Goal: Task Accomplishment & Management: Manage account settings

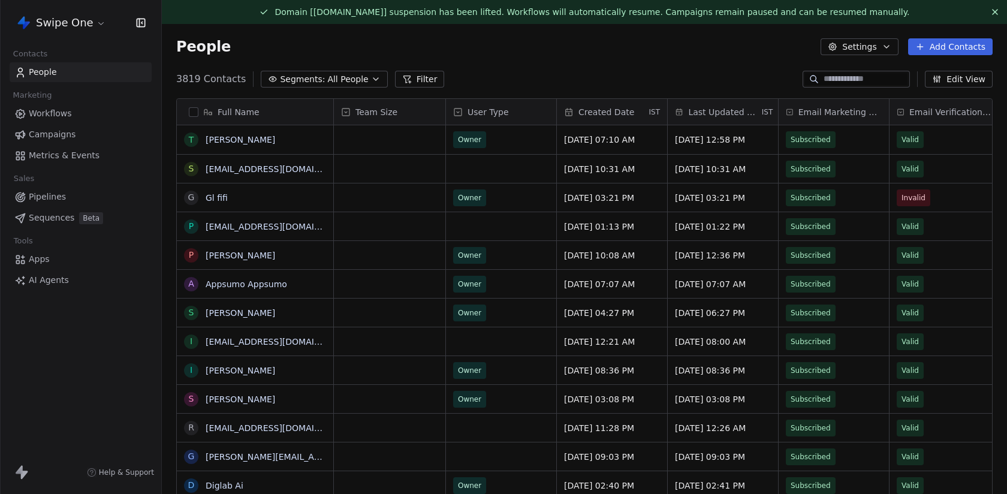
scroll to position [434, 845]
click at [80, 111] on link "Workflows" at bounding box center [81, 114] width 142 height 20
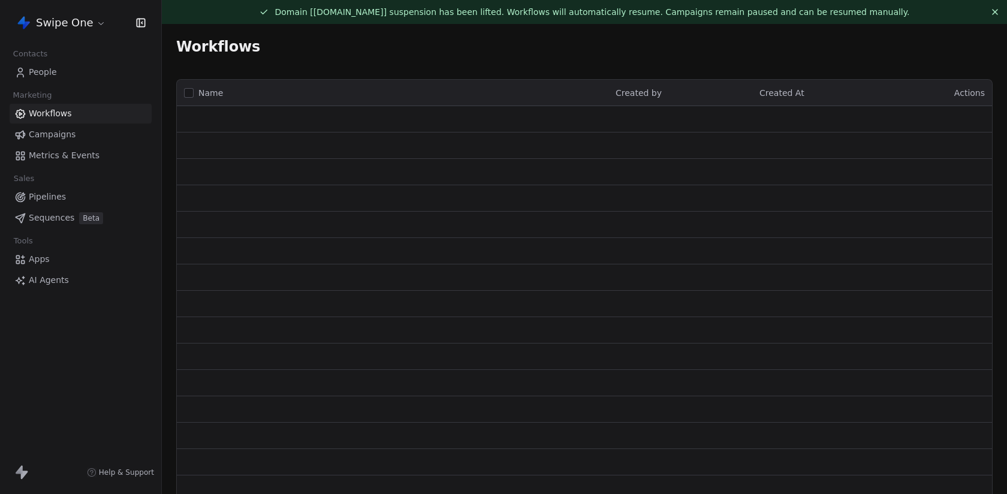
click at [70, 33] on div "Swipe One" at bounding box center [80, 23] width 161 height 46
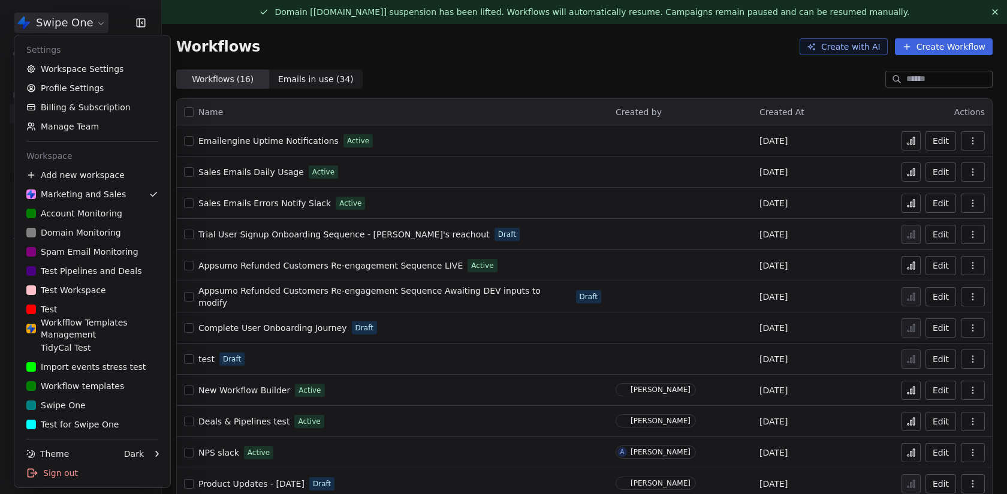
click at [70, 26] on html "Swipe One Contacts People Marketing Workflows Campaigns Metrics & Events Sales …" at bounding box center [503, 247] width 1007 height 494
click at [75, 66] on link "Workspace Settings" at bounding box center [92, 68] width 146 height 19
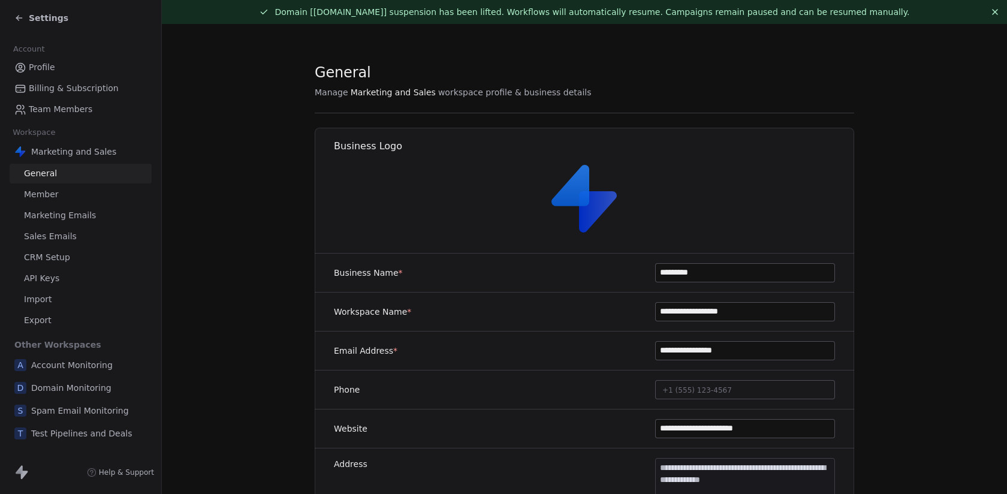
click at [104, 192] on link "Member" at bounding box center [81, 195] width 142 height 20
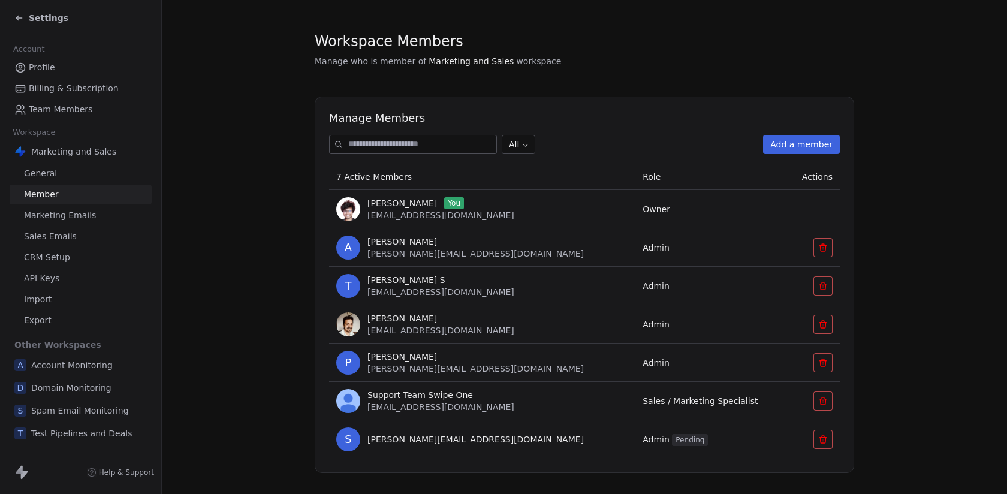
scroll to position [47, 0]
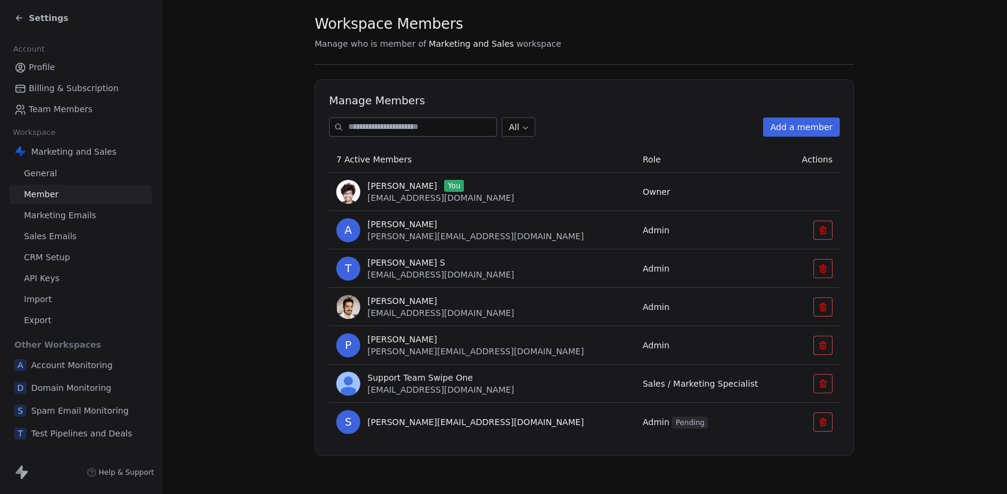
click at [61, 286] on link "API Keys" at bounding box center [81, 278] width 142 height 20
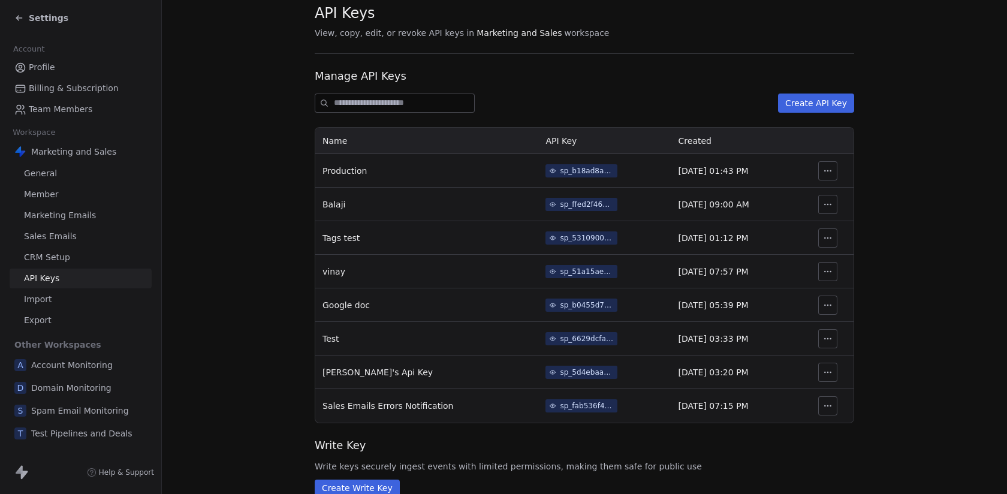
scroll to position [86, 0]
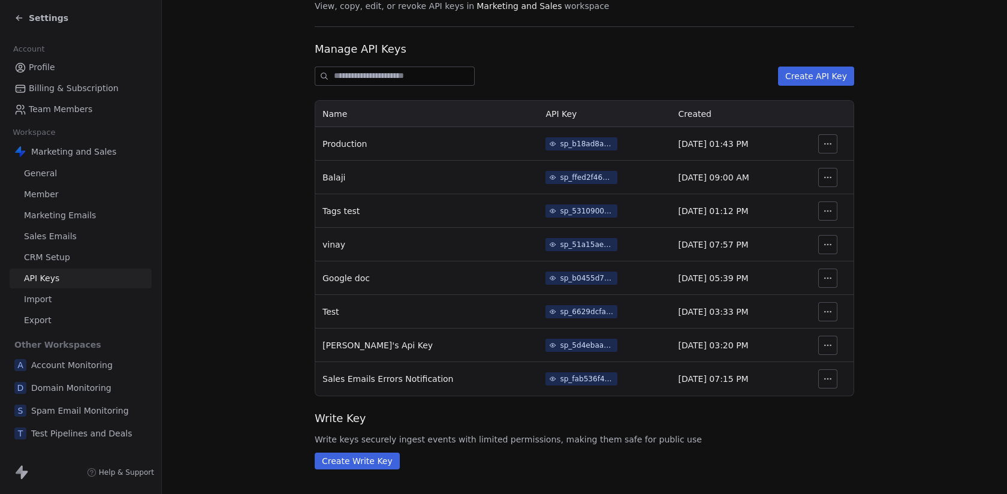
click at [562, 374] on div "sp_fab536f42b48424eb2cc7fa815076c2c" at bounding box center [587, 378] width 54 height 11
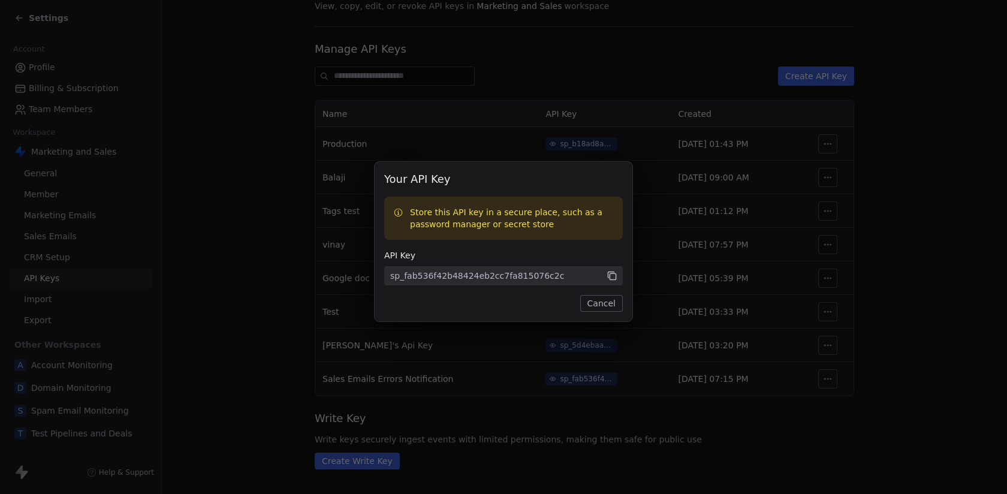
click at [610, 277] on icon at bounding box center [611, 275] width 11 height 11
click at [610, 313] on div "Your API Key Store this API key in a secure place, such as a password manager o…" at bounding box center [503, 241] width 258 height 159
click at [610, 309] on button "Cancel" at bounding box center [601, 303] width 43 height 17
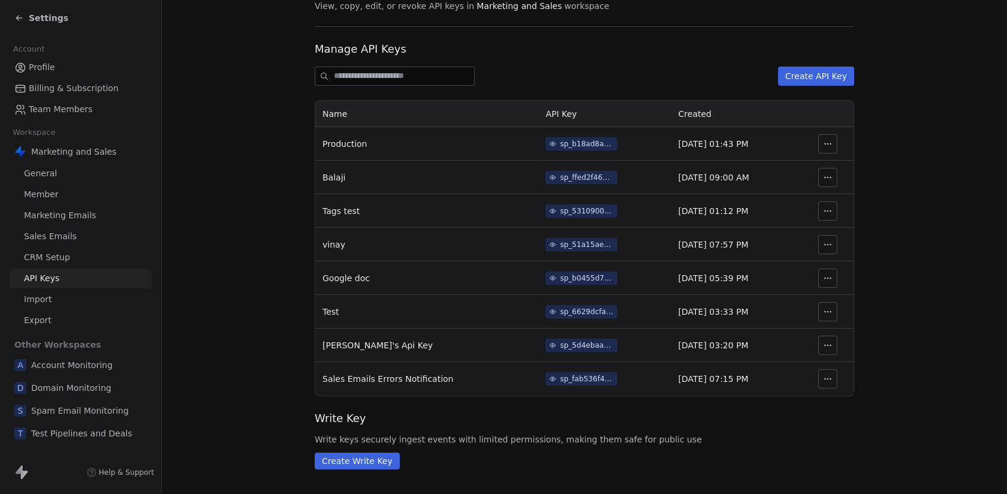
click at [560, 140] on div "sp_b18ad8a1bfa84ad4bd09b8174e2901db" at bounding box center [587, 143] width 54 height 11
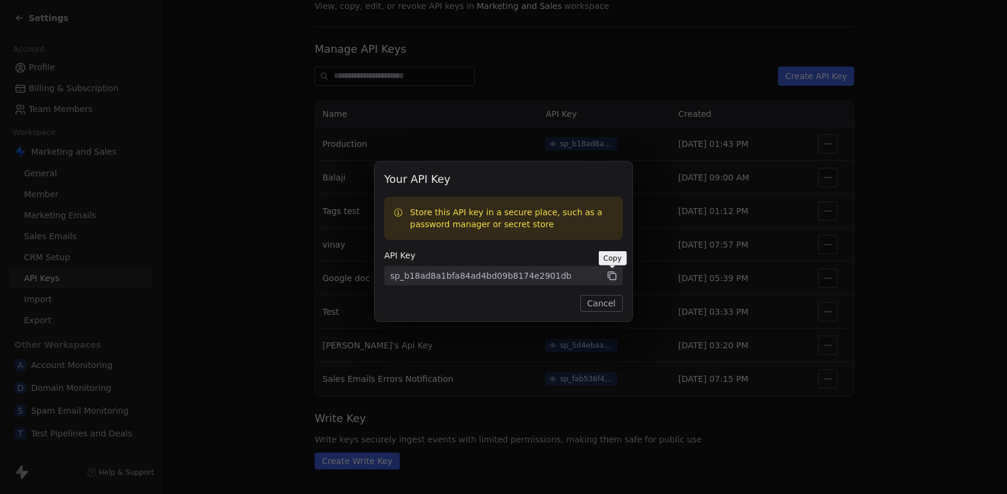
click at [612, 276] on icon at bounding box center [611, 275] width 11 height 11
click at [612, 308] on button "Cancel" at bounding box center [601, 303] width 43 height 17
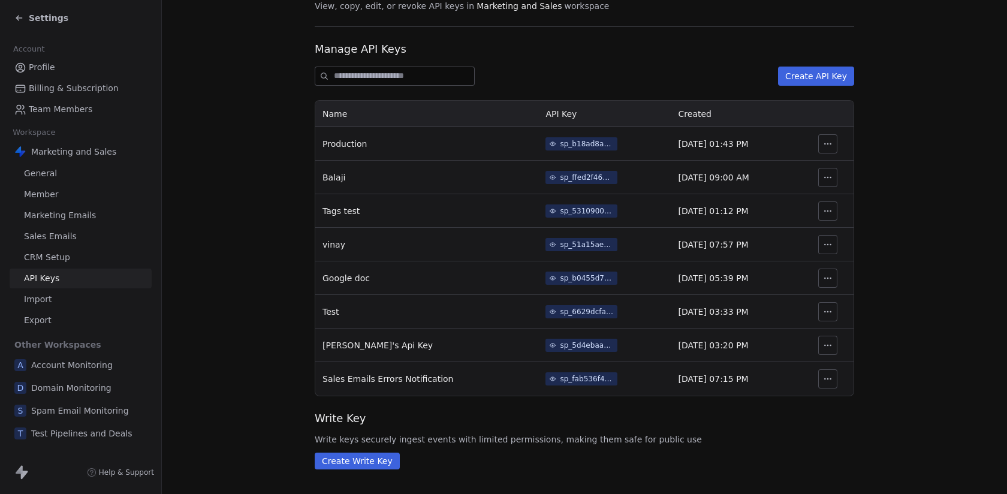
click at [835, 376] on button "button" at bounding box center [827, 378] width 19 height 19
click at [755, 406] on div "API Keys View, copy, edit, or revoke API keys in Marketing and Sales workspace …" at bounding box center [584, 222] width 539 height 493
click at [59, 359] on span "Account Monitoring" at bounding box center [71, 365] width 81 height 12
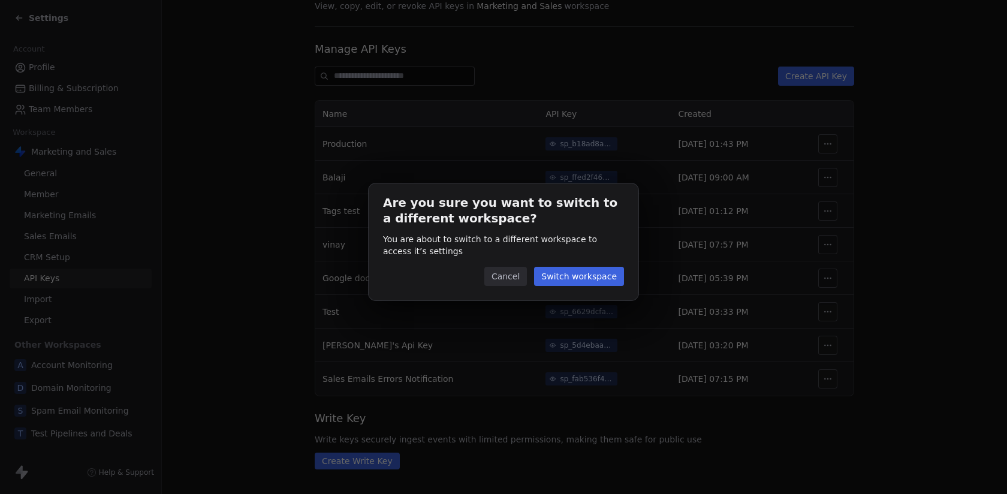
click at [574, 273] on button "Switch workspace" at bounding box center [579, 276] width 90 height 19
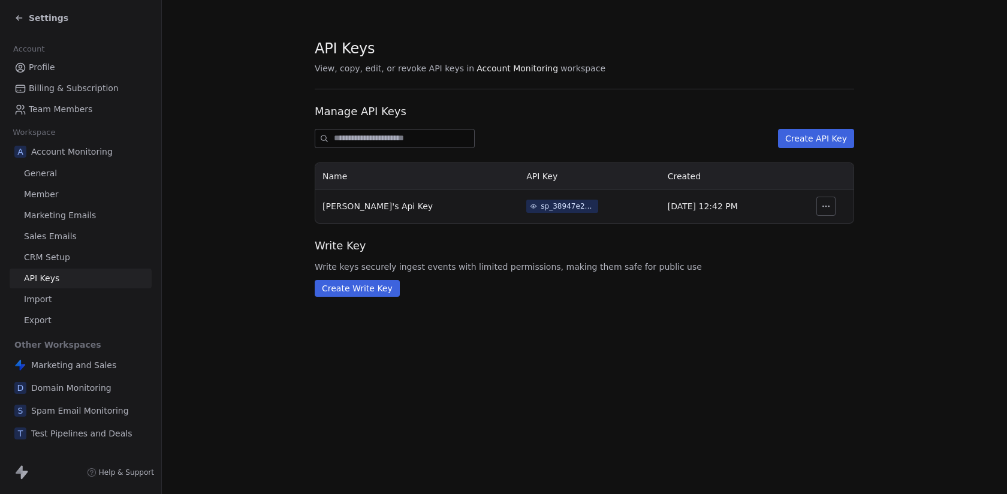
click at [104, 187] on link "Member" at bounding box center [81, 195] width 142 height 20
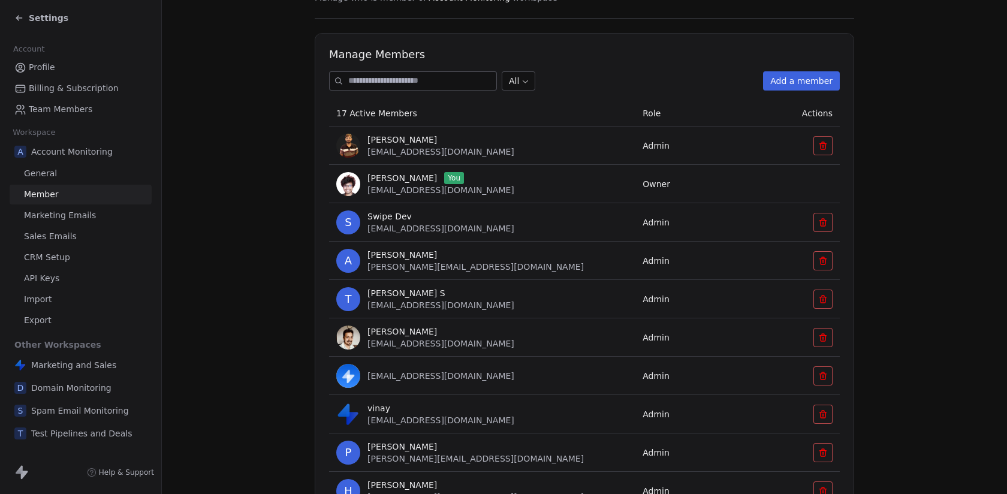
scroll to position [36, 0]
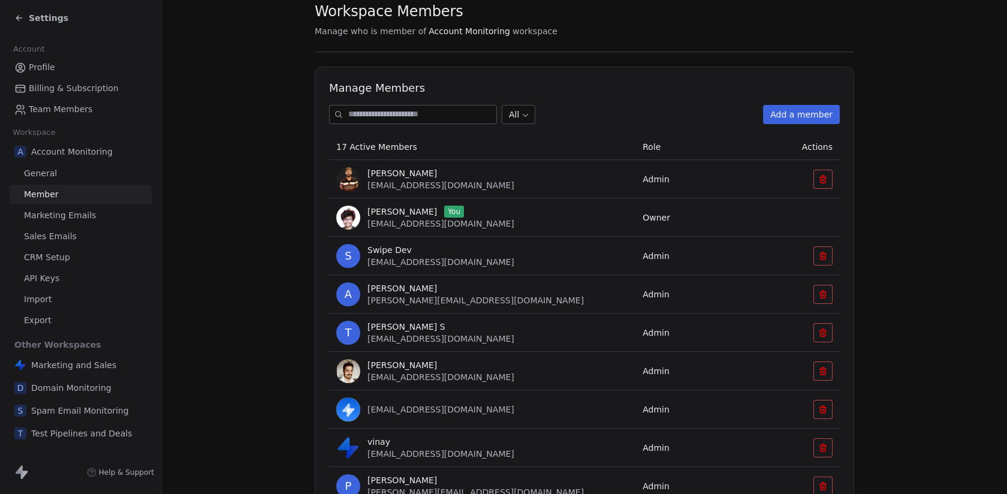
drag, startPoint x: 366, startPoint y: 210, endPoint x: 440, endPoint y: 211, distance: 73.7
click at [440, 211] on div "[PERSON_NAME] You [EMAIL_ADDRESS][DOMAIN_NAME]" at bounding box center [482, 218] width 292 height 24
copy span "[PERSON_NAME]"
click at [74, 368] on span "Marketing and Sales" at bounding box center [73, 365] width 85 height 12
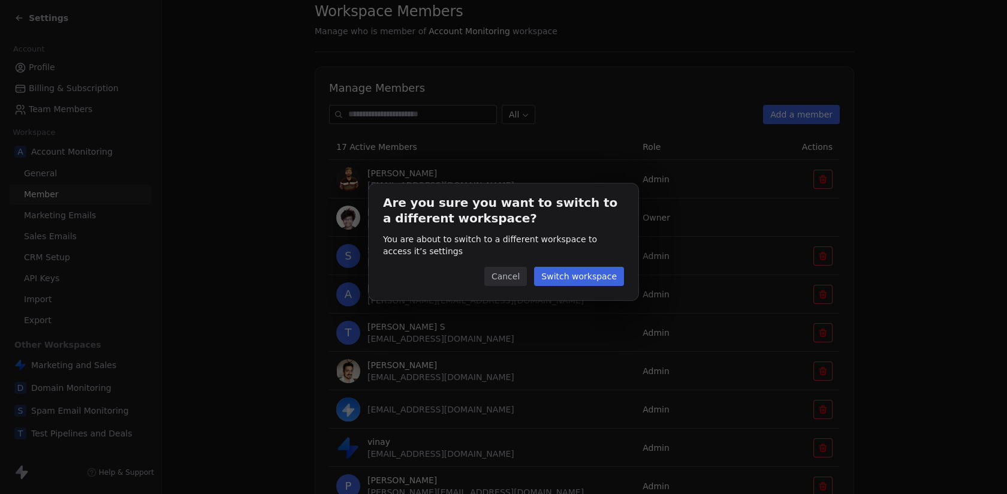
click at [555, 274] on button "Switch workspace" at bounding box center [579, 276] width 90 height 19
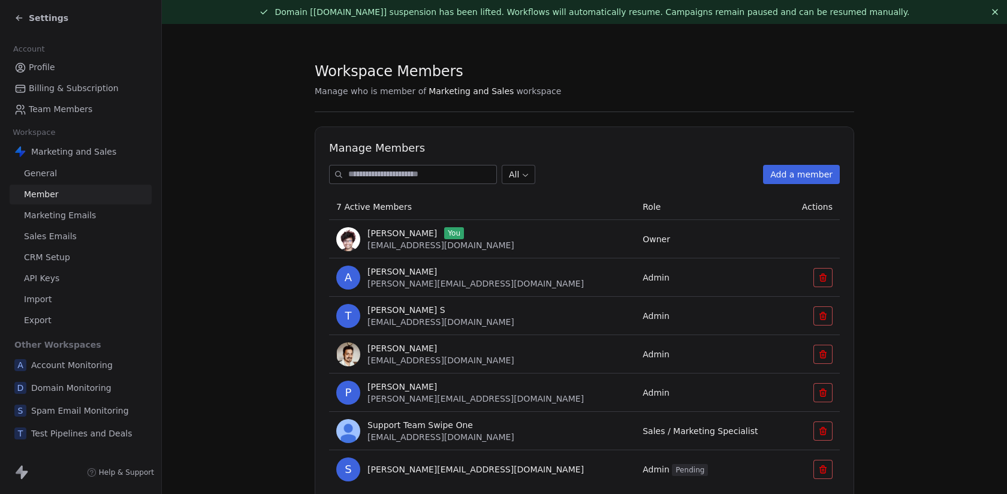
click at [68, 70] on link "Profile" at bounding box center [81, 68] width 142 height 20
